Goal: Navigation & Orientation: Find specific page/section

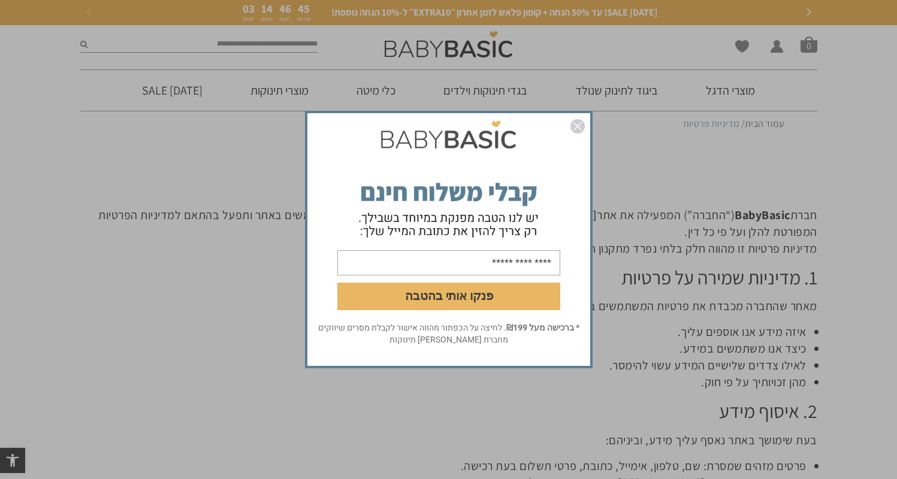
click at [584, 127] on div "פנקו אותי בהטבה * ברכישה מעל ₪199 . לחיצה על הכפתור מהווה אישור לקבלת מסרים שיו…" at bounding box center [449, 240] width 300 height 270
click at [577, 127] on img "סגור" at bounding box center [577, 126] width 14 height 14
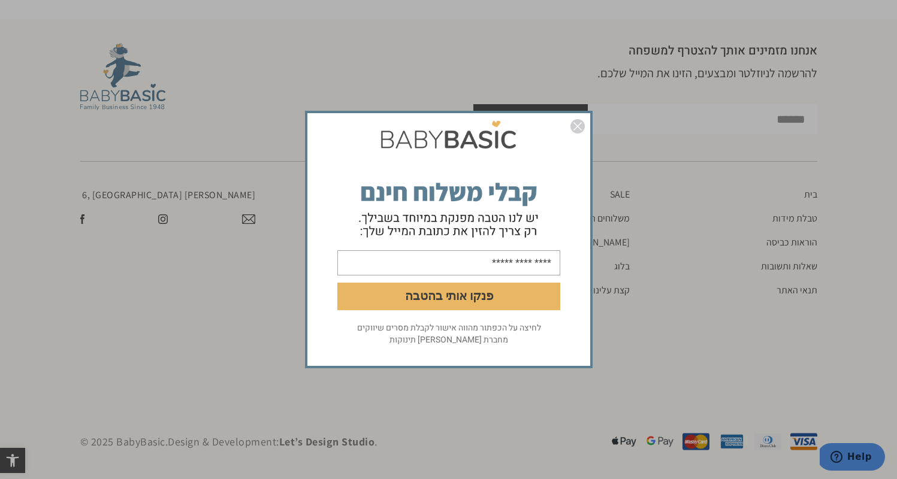
click at [576, 127] on img "סגור" at bounding box center [577, 126] width 14 height 14
